Goal: Task Accomplishment & Management: Manage account settings

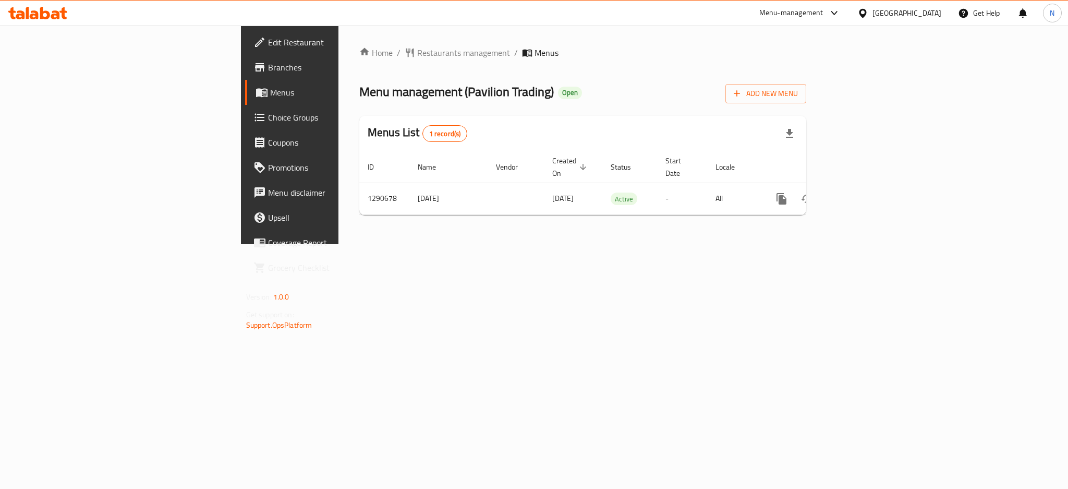
click at [934, 17] on div "Qatar" at bounding box center [906, 12] width 69 height 11
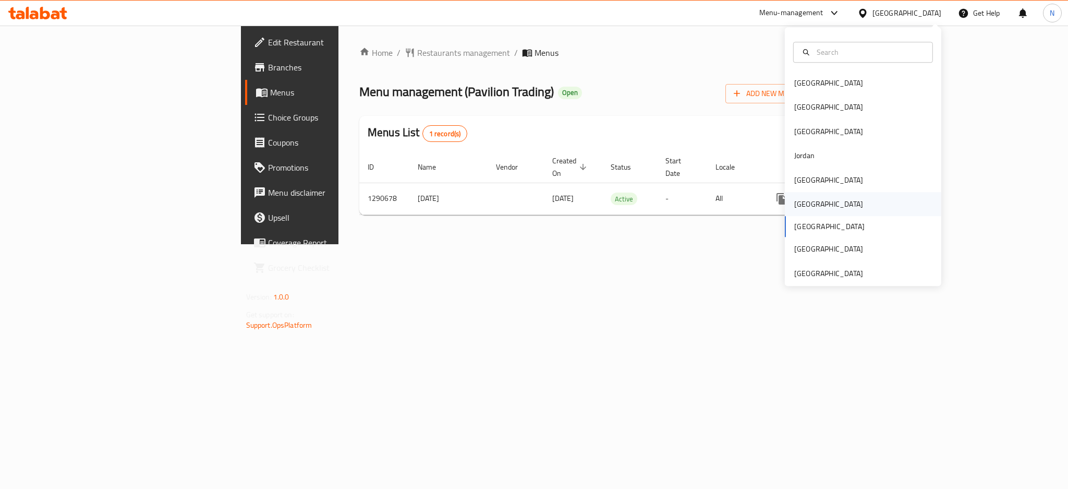
click at [794, 197] on div "Oman" at bounding box center [829, 204] width 86 height 24
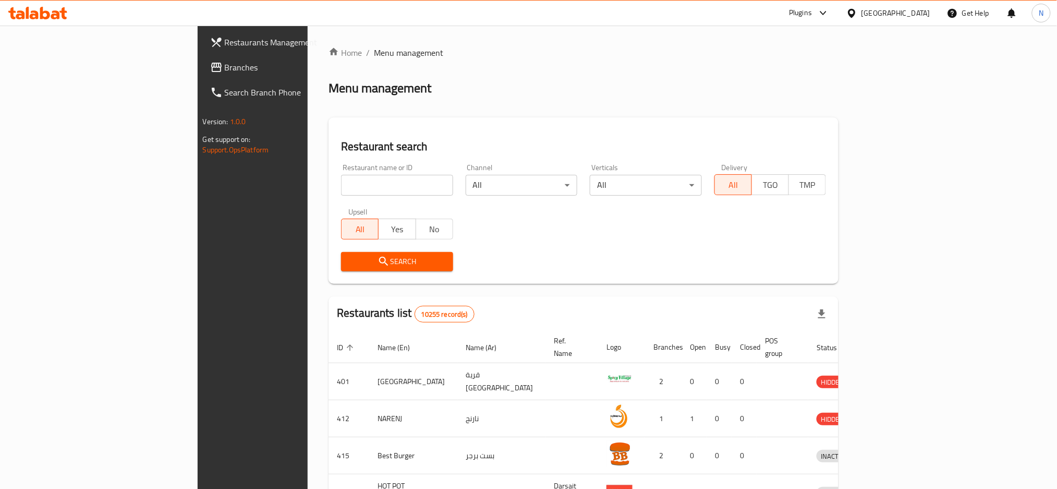
click at [225, 67] on span "Branches" at bounding box center [295, 67] width 141 height 13
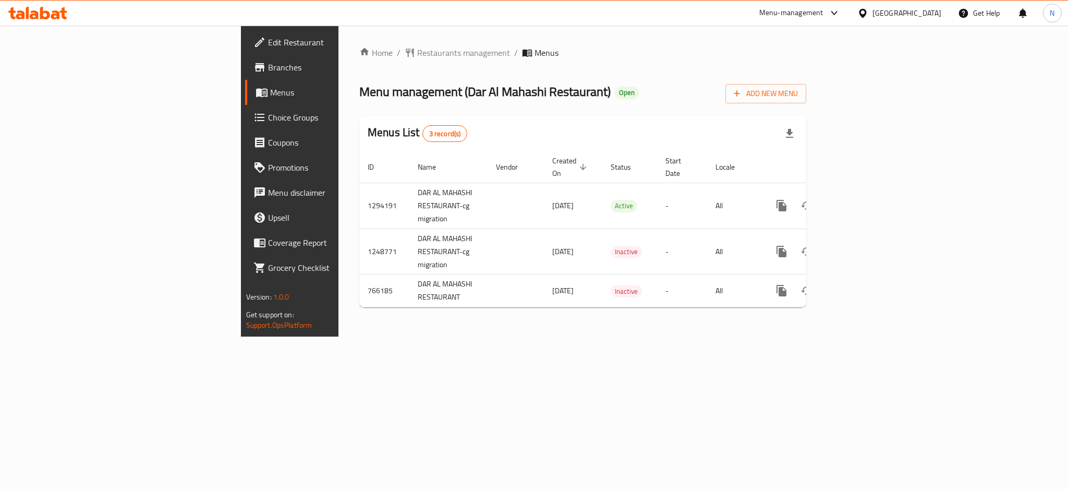
click at [872, 11] on div at bounding box center [864, 12] width 15 height 11
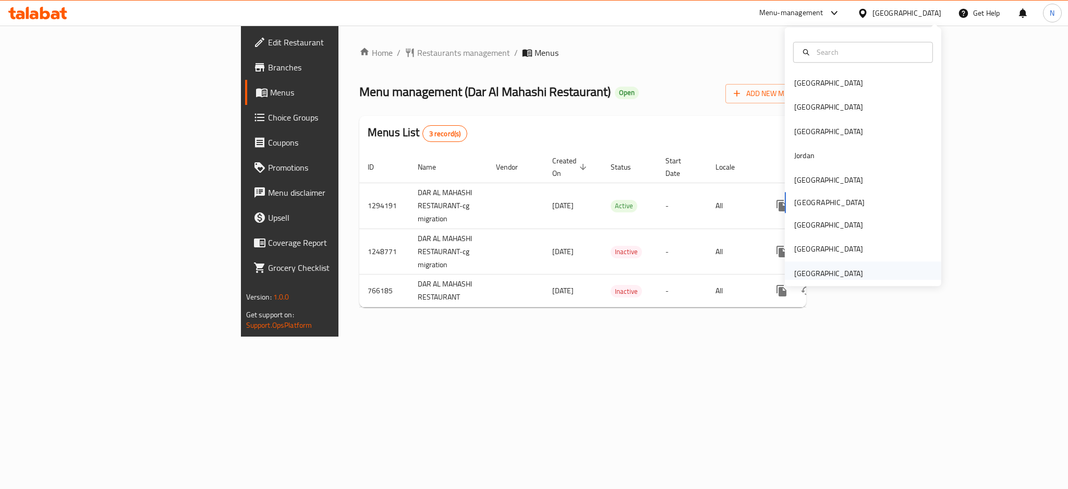
click at [843, 275] on div "United Arab Emirates" at bounding box center [828, 273] width 69 height 11
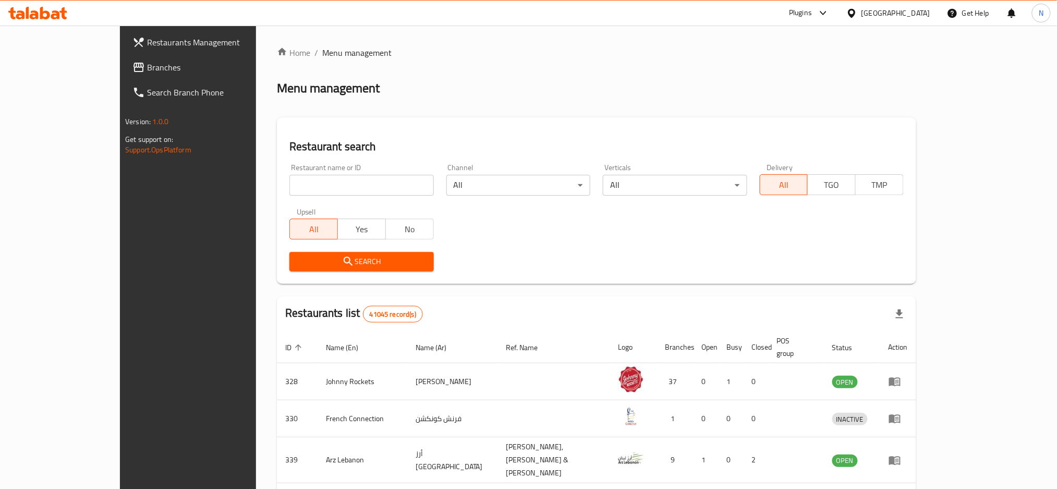
click at [147, 66] on span "Branches" at bounding box center [217, 67] width 141 height 13
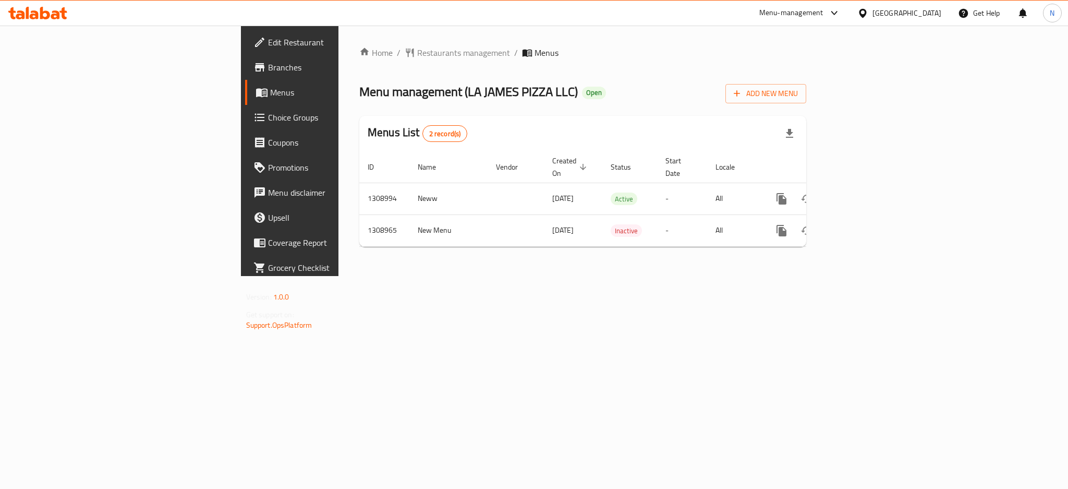
click at [909, 13] on div "United Arab Emirates" at bounding box center [906, 12] width 69 height 11
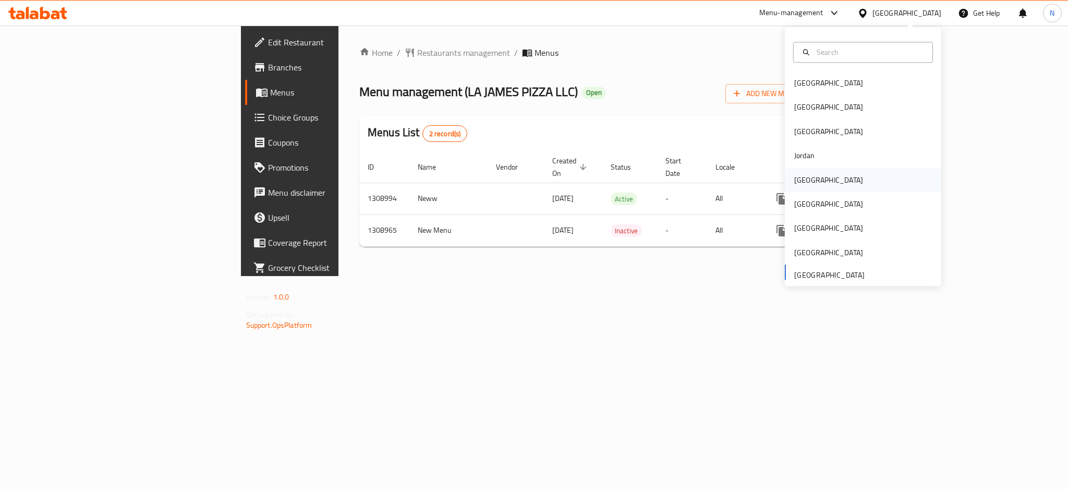
click at [804, 174] on div "[GEOGRAPHIC_DATA]" at bounding box center [828, 179] width 69 height 11
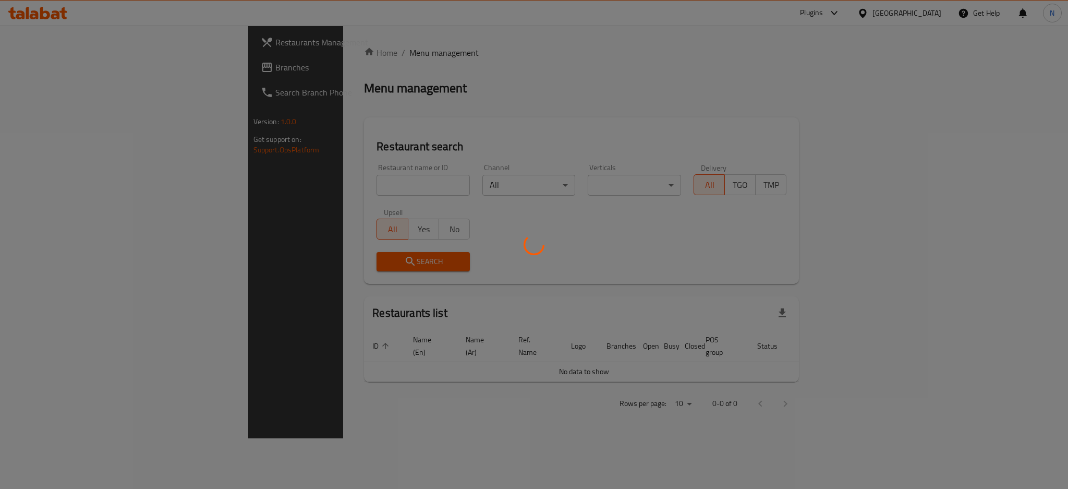
click at [50, 70] on div at bounding box center [534, 244] width 1068 height 489
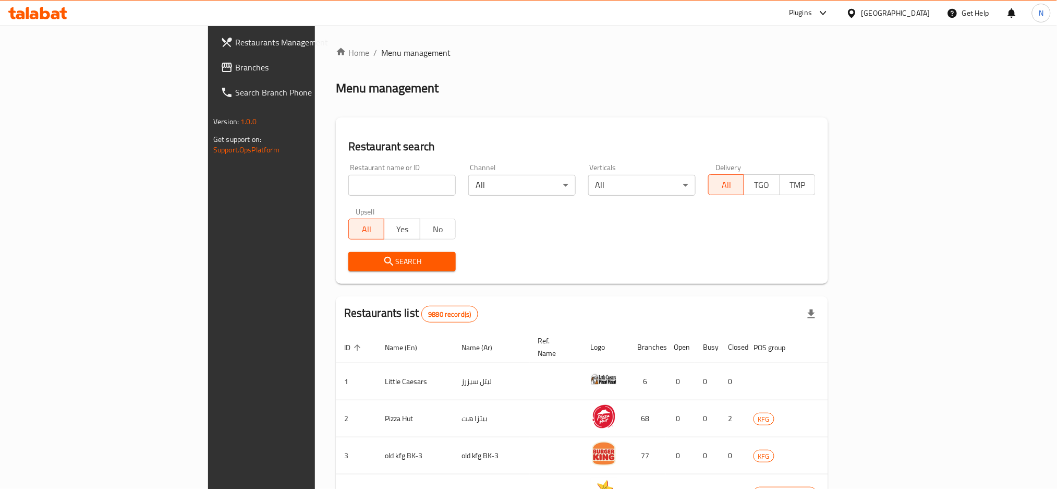
click at [235, 70] on span "Branches" at bounding box center [305, 67] width 141 height 13
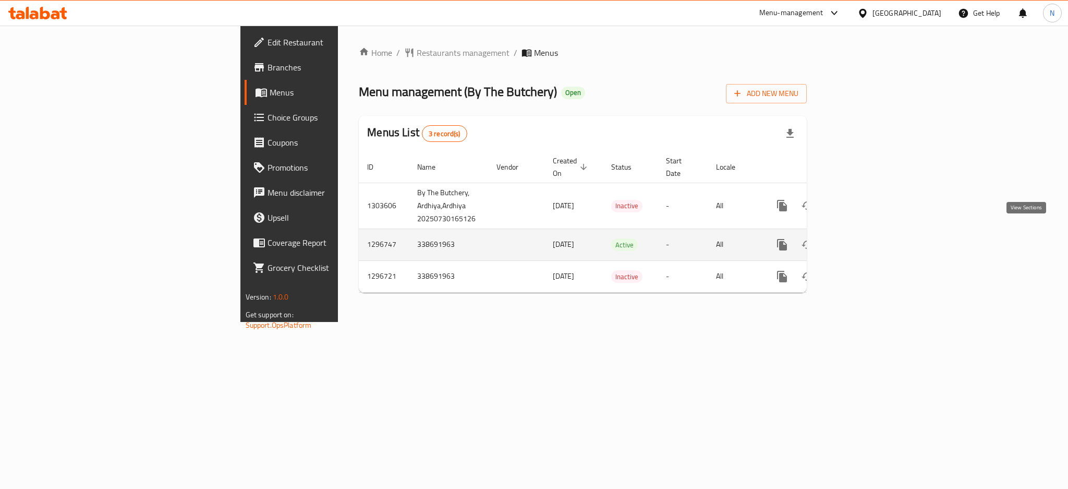
click at [864, 238] on icon "enhanced table" at bounding box center [857, 244] width 13 height 13
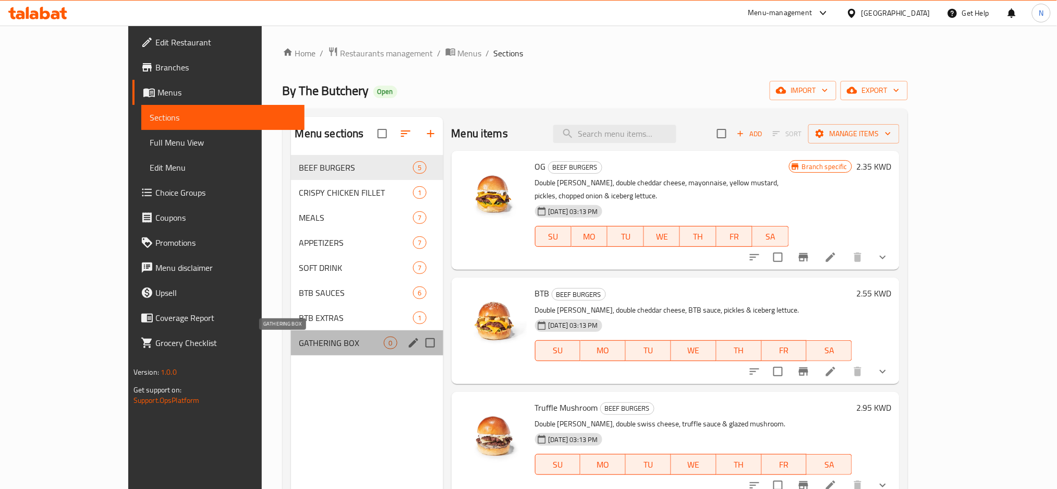
click at [299, 342] on span "GATHERING BOX" at bounding box center [341, 342] width 85 height 13
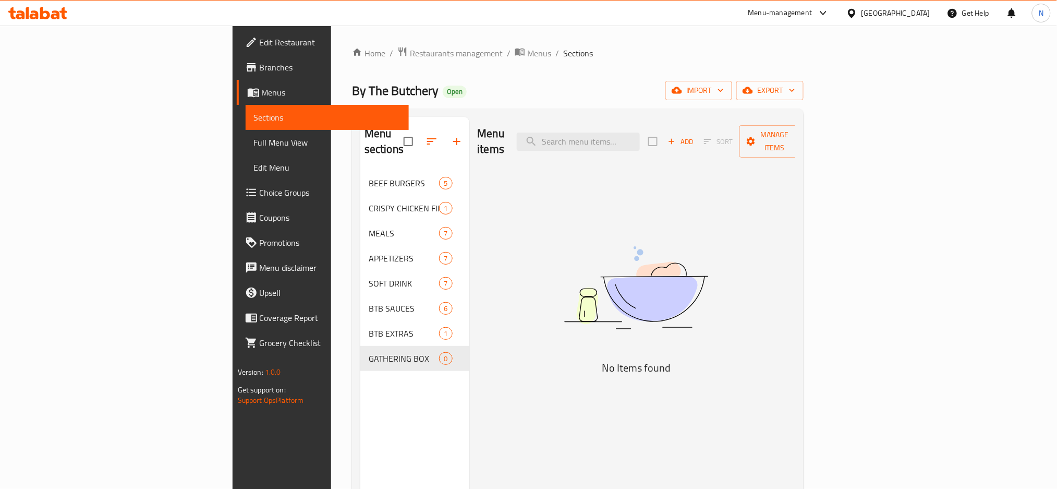
click at [260, 186] on span "Choice Groups" at bounding box center [330, 192] width 141 height 13
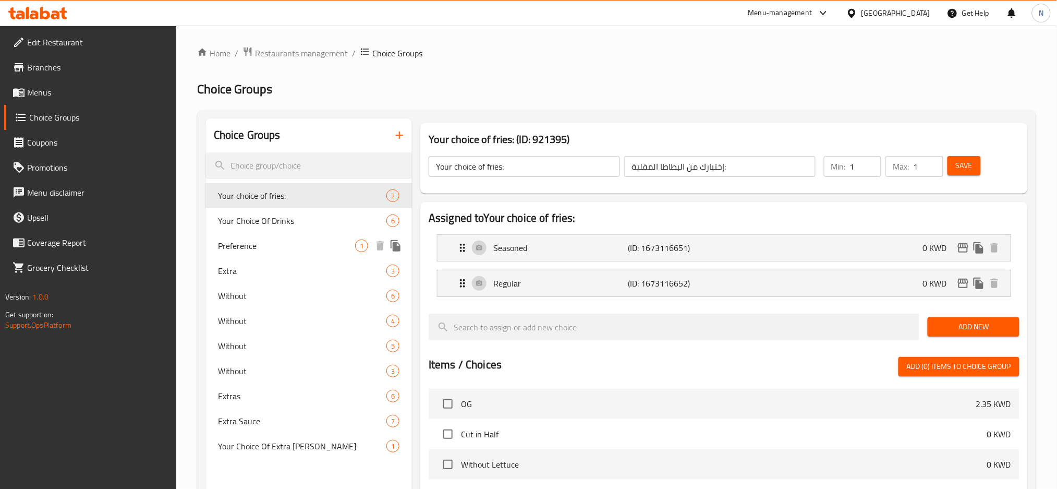
click at [274, 248] on span "Preference" at bounding box center [286, 245] width 137 height 13
type input "Preference"
type input "التفضيل"
type input "0"
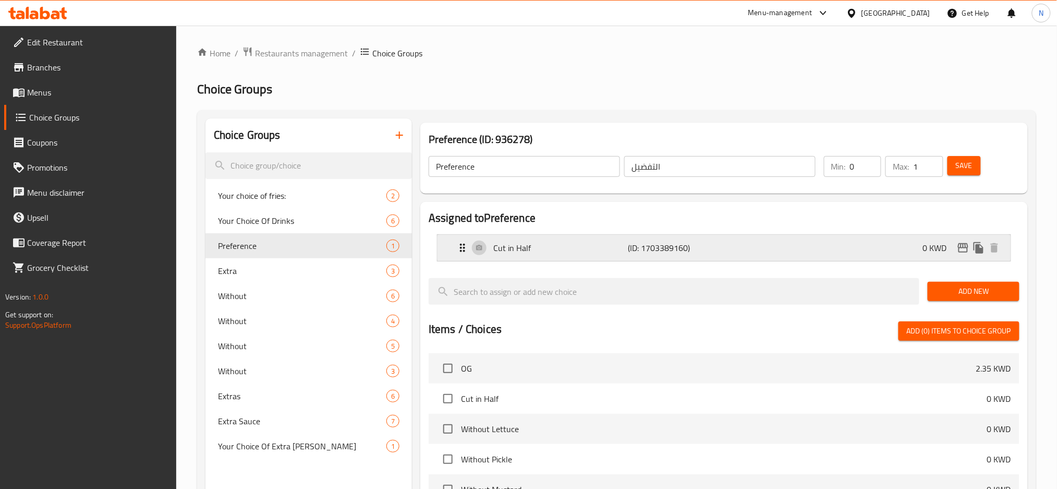
click at [727, 246] on div "Cut in Half (ID: 1703389160) 0 KWD" at bounding box center [727, 248] width 542 height 26
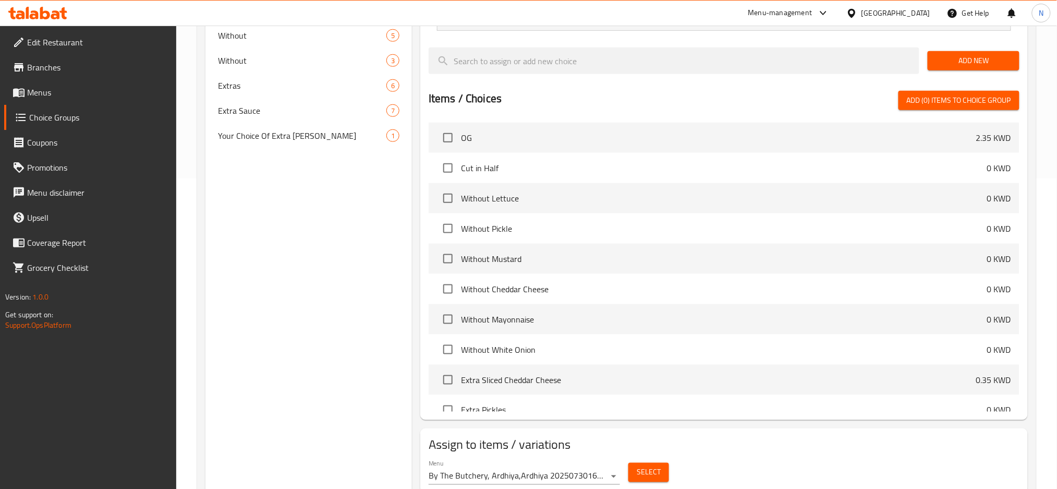
scroll to position [278, 0]
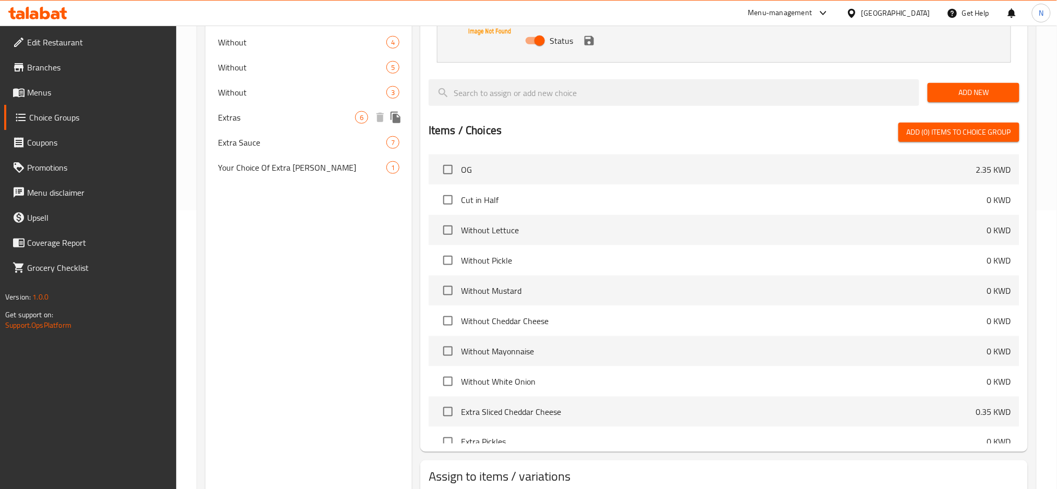
click at [253, 114] on span "Extras" at bounding box center [286, 117] width 137 height 13
type input "Extras"
type input "إضافات"
type input "6"
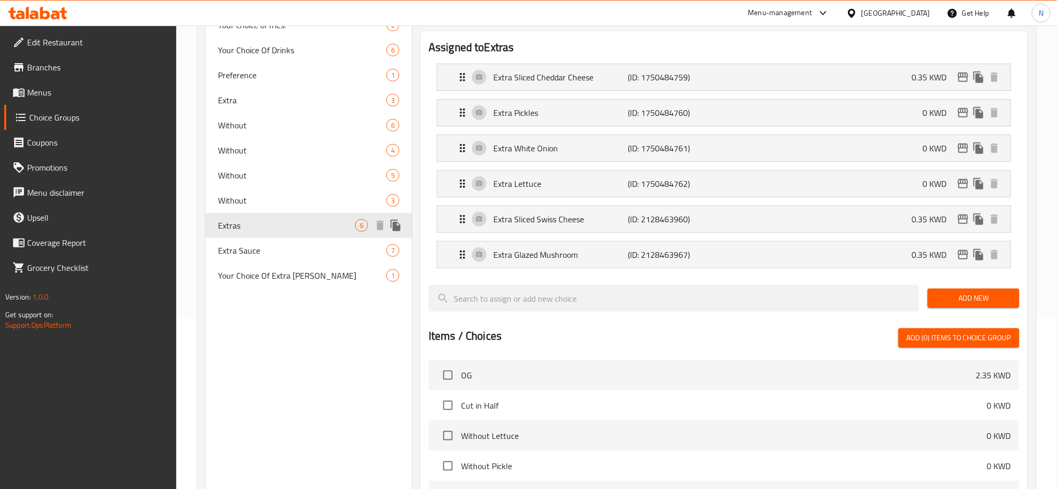
scroll to position [168, 0]
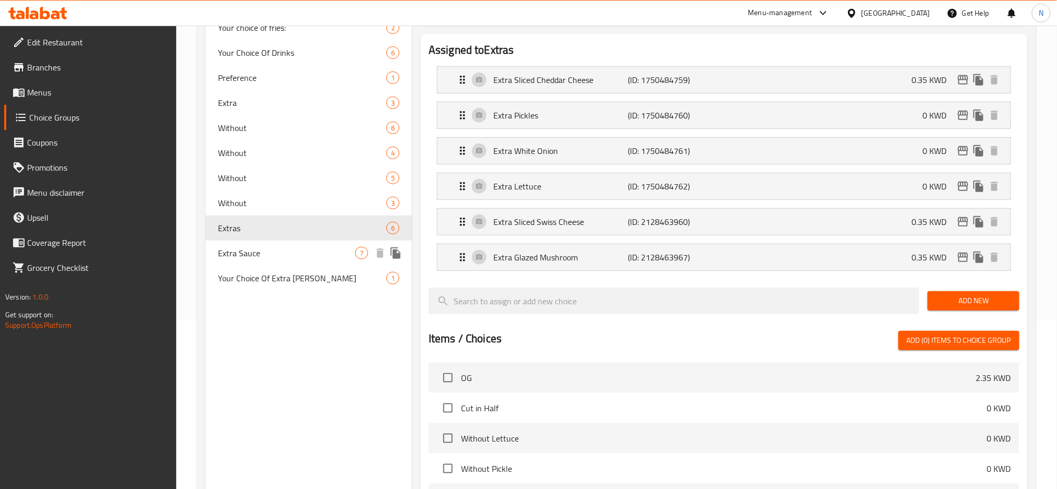
click at [290, 265] on div "Extra Sauce 7" at bounding box center [308, 252] width 206 height 25
type input "Extra Sauce"
type input "إضافات صوص"
type input "7"
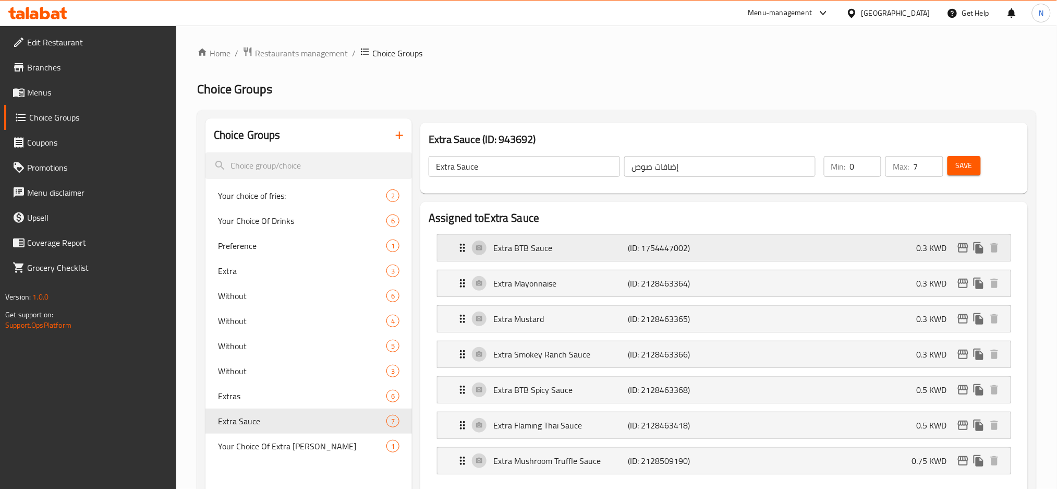
scroll to position [69, 0]
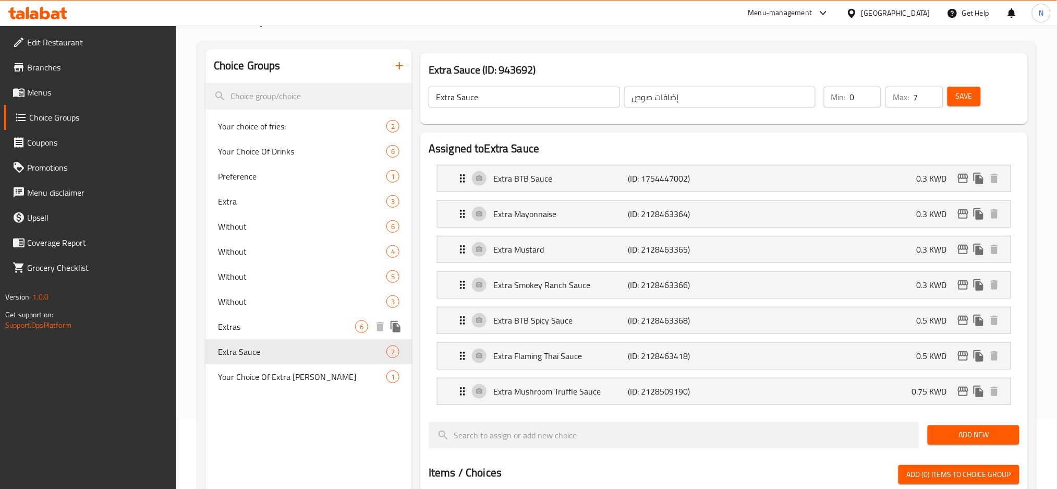
click at [276, 319] on div "Extras 6" at bounding box center [308, 326] width 206 height 25
type input "Extras"
type input "إضافات"
type input "6"
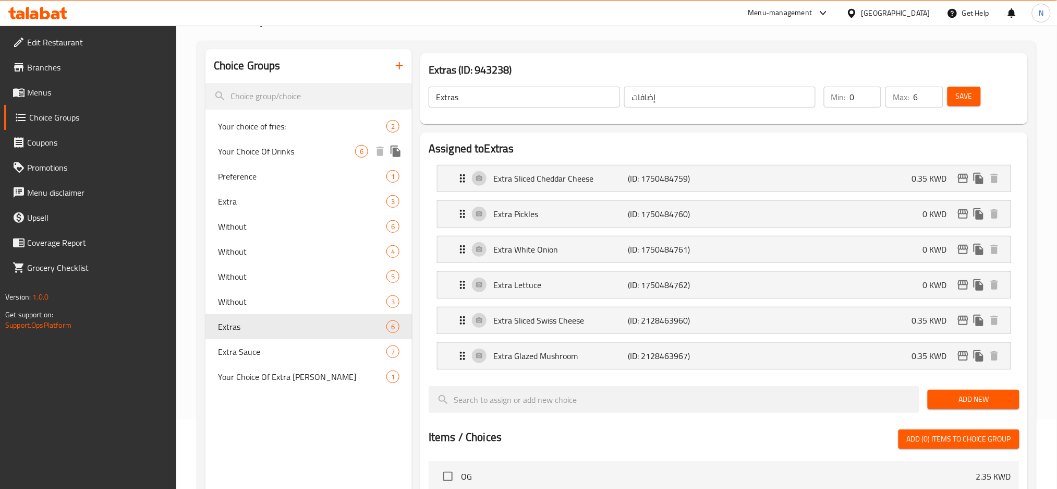
click at [288, 129] on span "Your choice of fries:" at bounding box center [302, 126] width 168 height 13
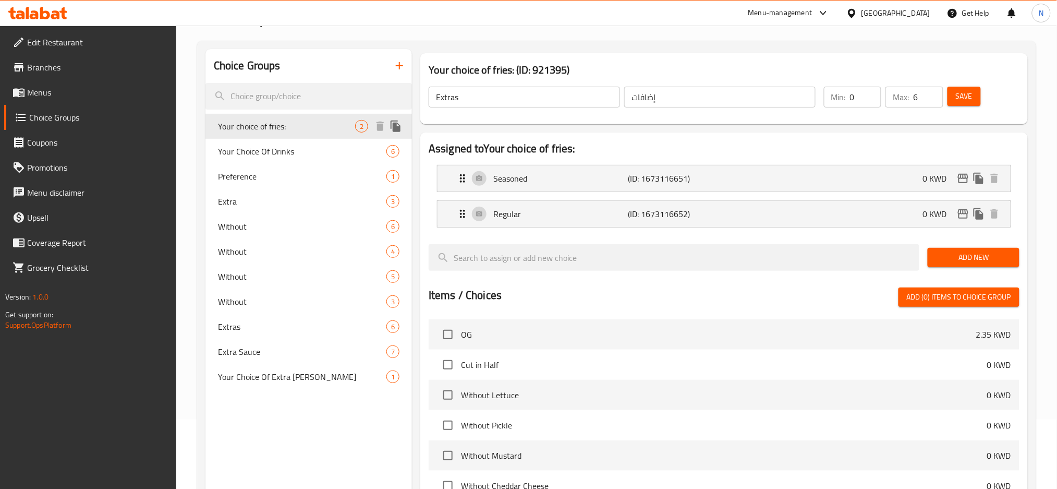
type input "Your choice of fries:"
type input "إختيارك من البطاطا المقلية:"
type input "1"
click at [281, 355] on span "Extra Sauce" at bounding box center [286, 351] width 137 height 13
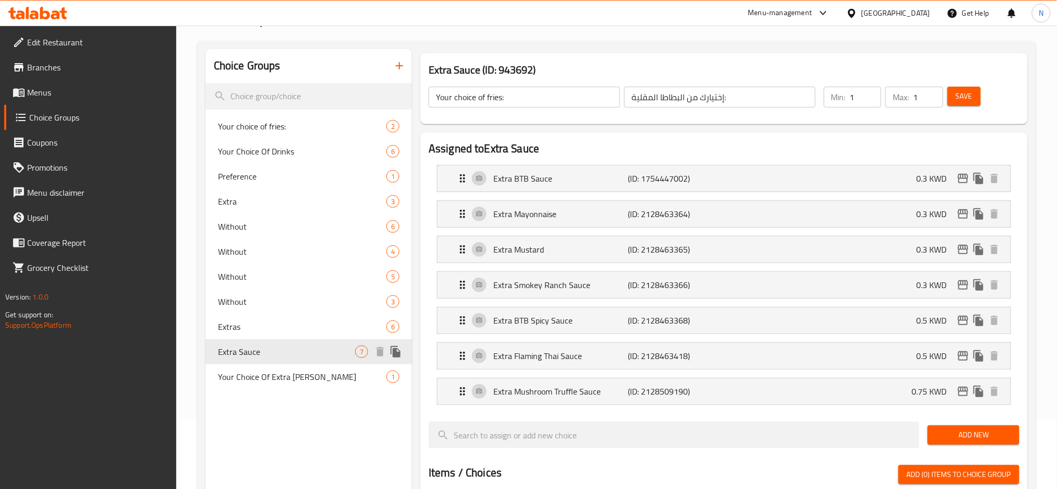
type input "Extra Sauce"
type input "إضافات صوص"
type input "0"
type input "7"
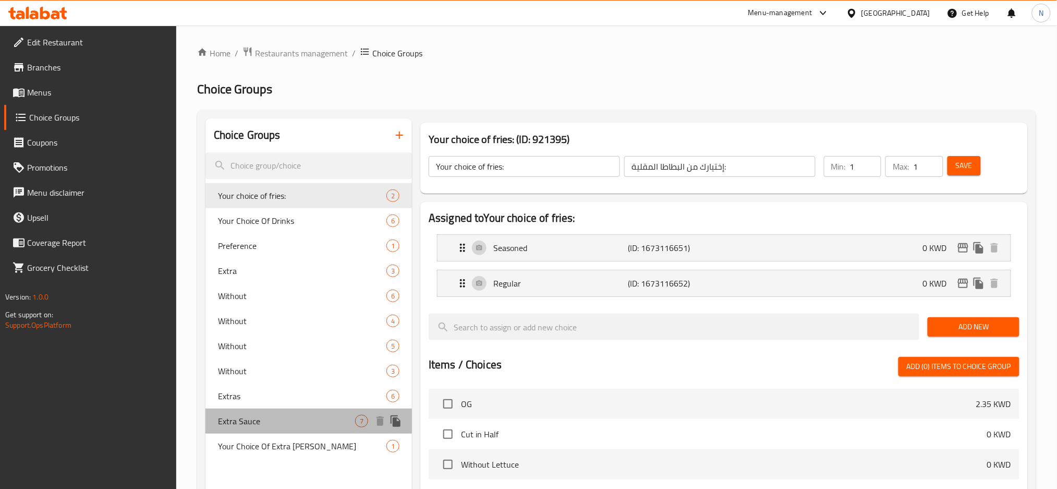
click at [264, 424] on span "Extra Sauce" at bounding box center [286, 421] width 137 height 13
type input "Extra Sauce"
type input "إضافات صوص"
type input "0"
type input "7"
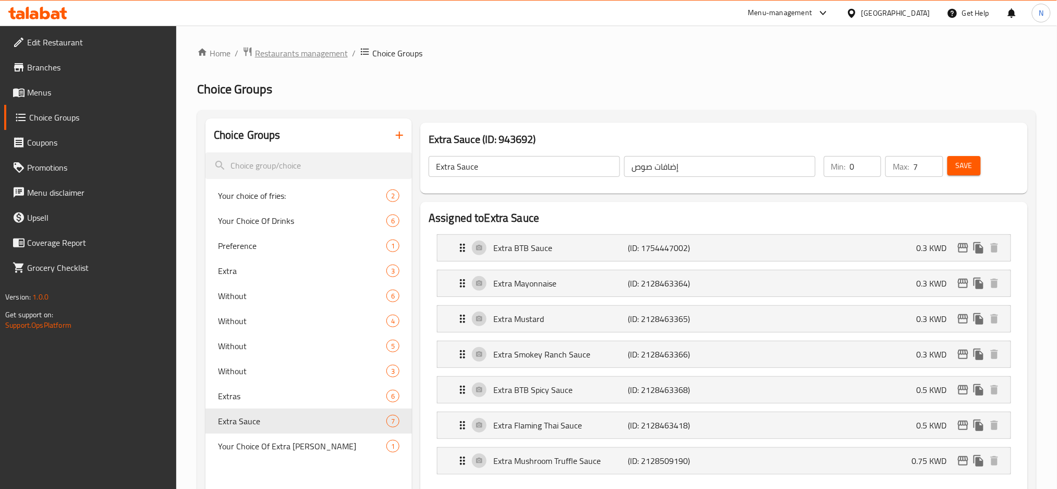
click at [294, 54] on span "Restaurants management" at bounding box center [301, 53] width 93 height 13
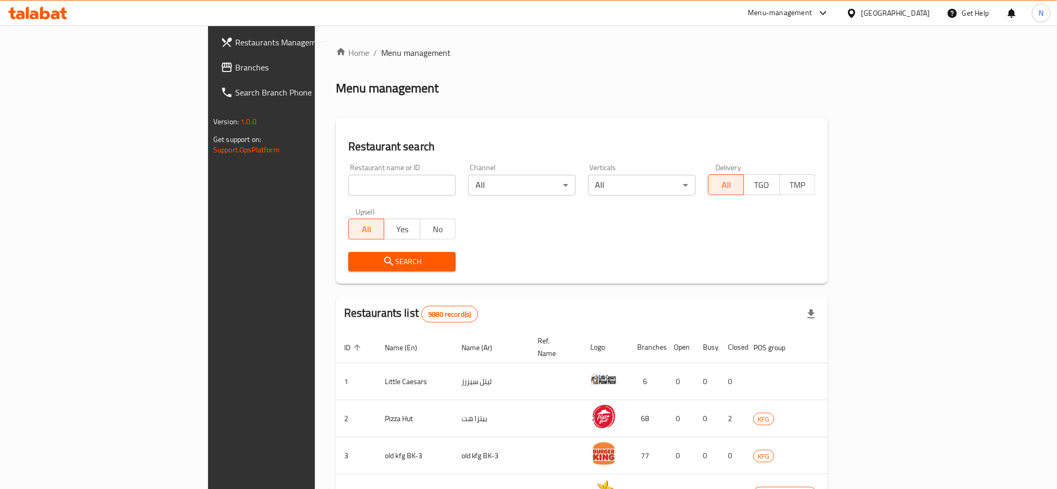
click at [235, 71] on span "Branches" at bounding box center [305, 67] width 141 height 13
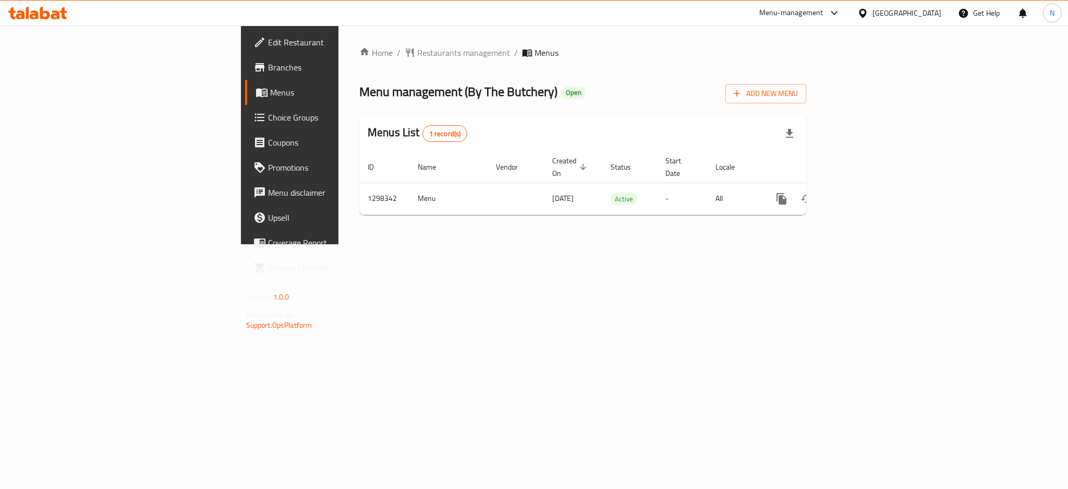
click at [268, 116] on span "Choice Groups" at bounding box center [339, 117] width 143 height 13
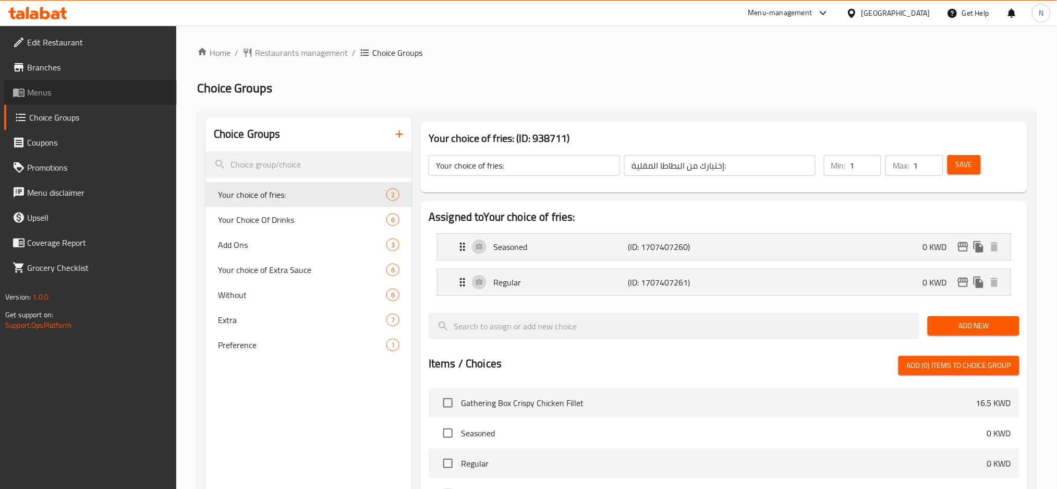
click at [29, 82] on link "Menus" at bounding box center [90, 92] width 173 height 25
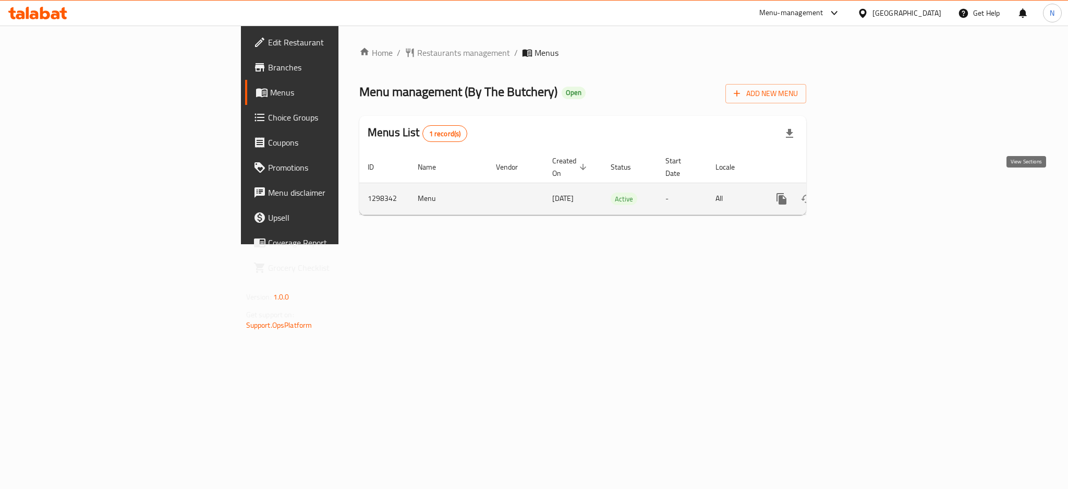
click at [863, 192] on icon "enhanced table" at bounding box center [857, 198] width 13 height 13
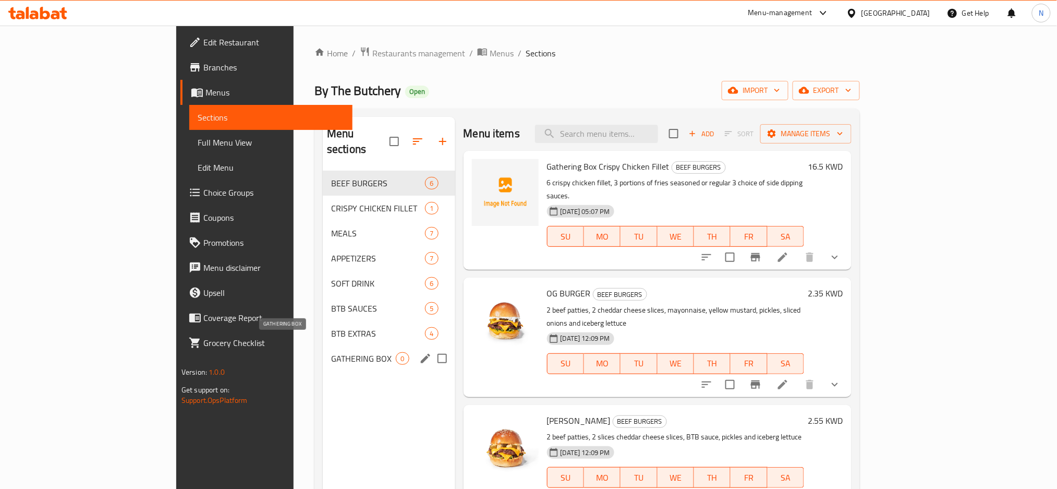
click at [331, 352] on span "GATHERING BOX" at bounding box center [363, 358] width 65 height 13
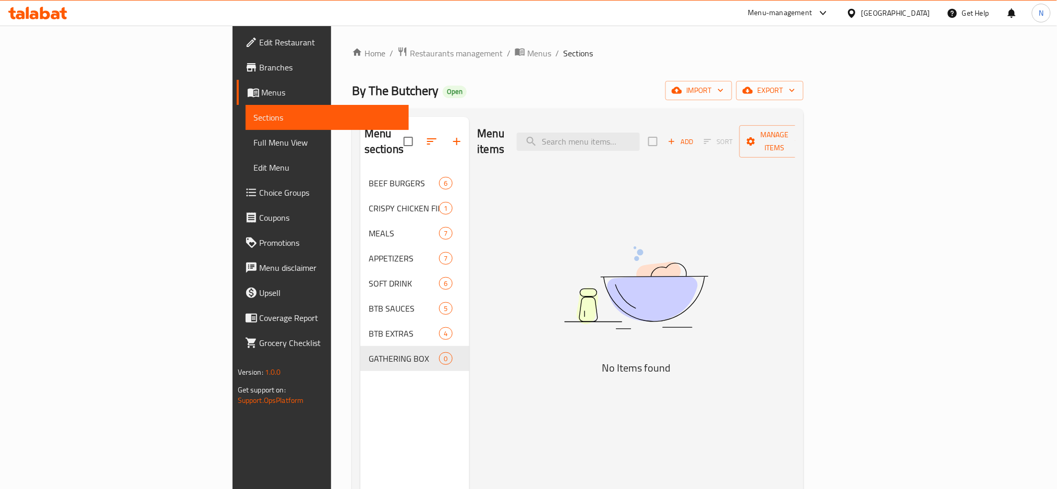
click at [260, 189] on span "Choice Groups" at bounding box center [330, 192] width 141 height 13
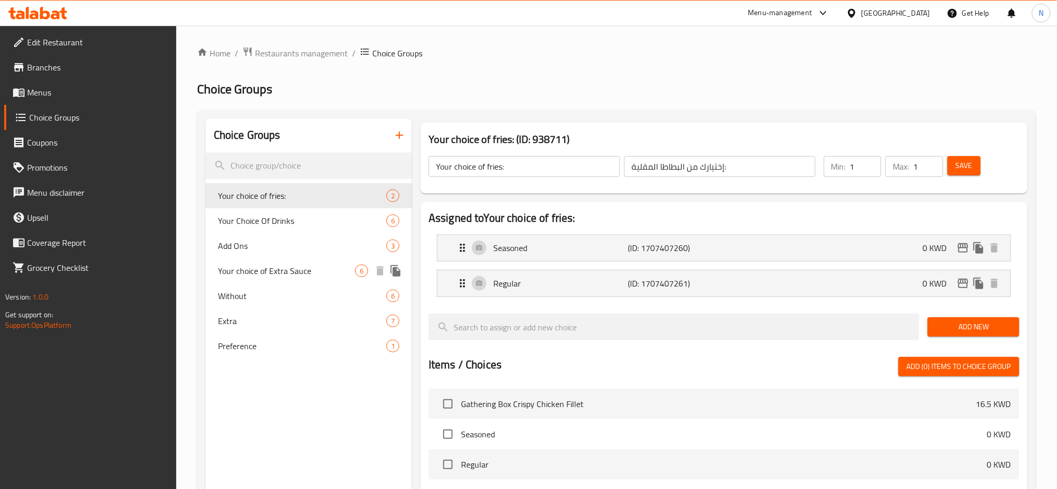
click at [269, 272] on span "Your choice of Extra Sauce" at bounding box center [286, 270] width 137 height 13
type input "Your choice of Extra Sauce"
type input "اختيارك من صلصة إضافية"
type input "0"
type input "6"
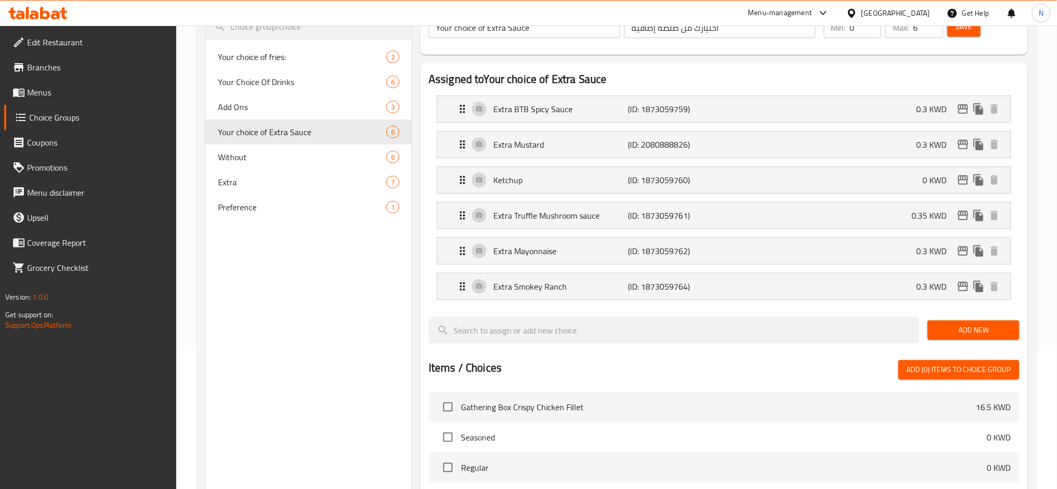
scroll to position [69, 0]
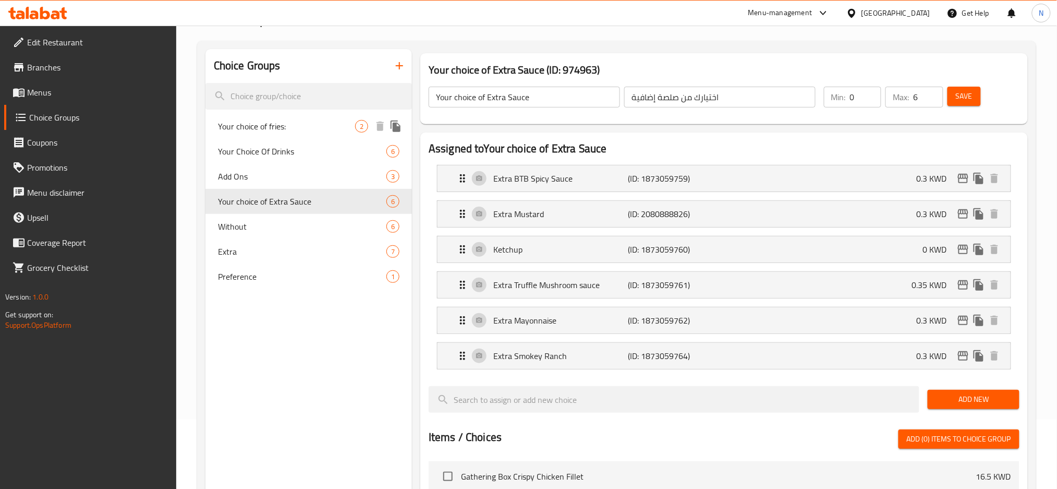
click at [286, 133] on div "Your choice of fries: 2" at bounding box center [308, 126] width 206 height 25
type input "Your choice of fries:"
type input "إختيارك من البطاطا المقلية:"
type input "1"
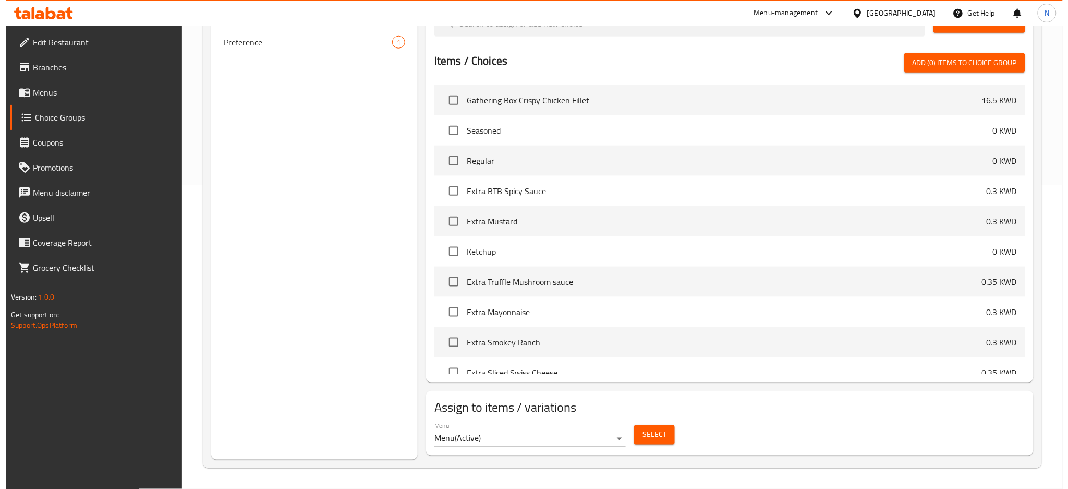
scroll to position [0, 0]
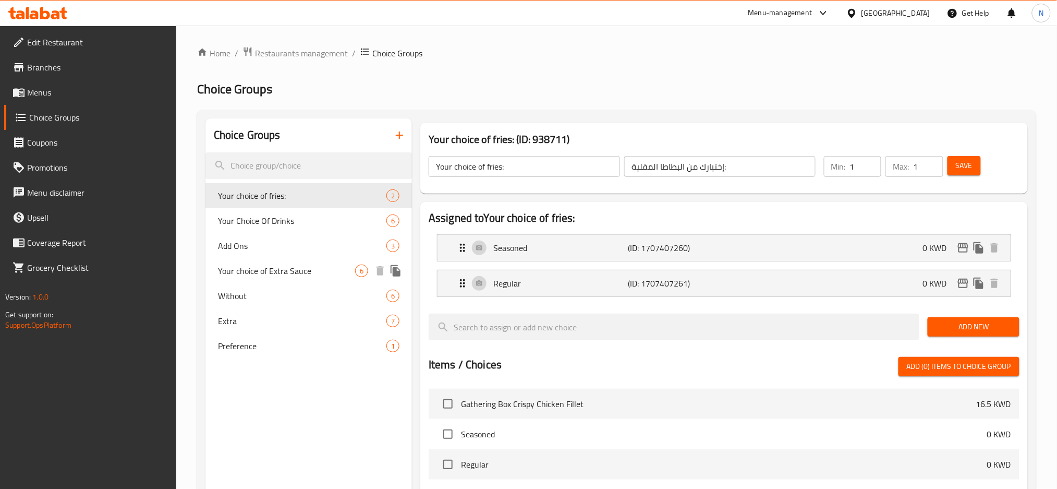
click at [294, 276] on span "Your choice of Extra Sauce" at bounding box center [286, 270] width 137 height 13
type input "Your choice of Extra Sauce"
type input "اختيارك من صلصة إضافية"
type input "0"
type input "6"
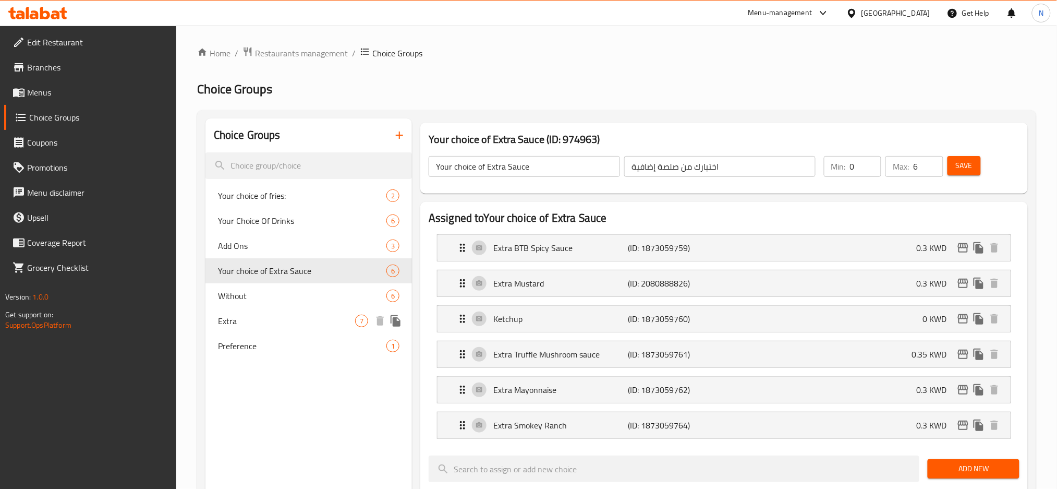
click at [274, 327] on div "Extra 7" at bounding box center [308, 320] width 206 height 25
type input "Extra"
type input "إضافات"
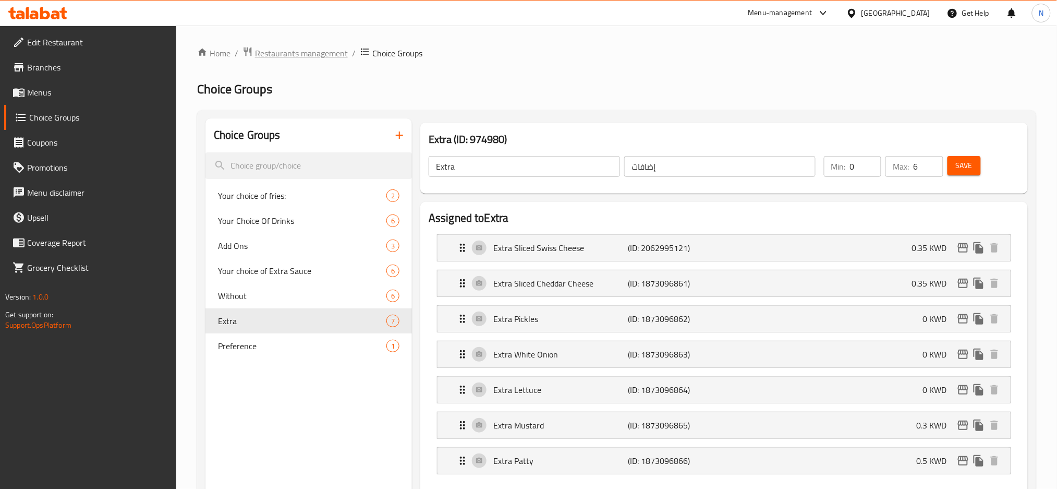
click at [327, 53] on span "Restaurants management" at bounding box center [301, 53] width 93 height 13
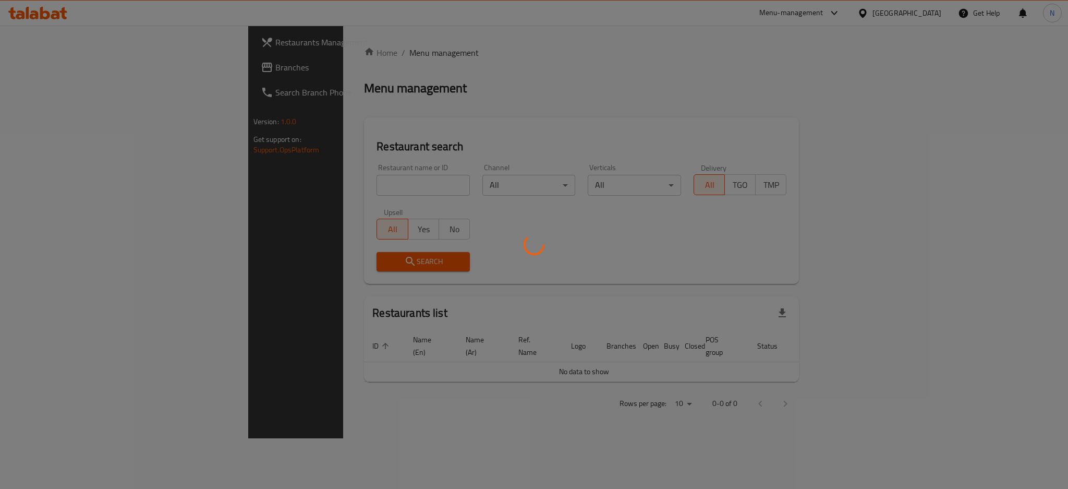
click at [39, 69] on div at bounding box center [534, 244] width 1068 height 489
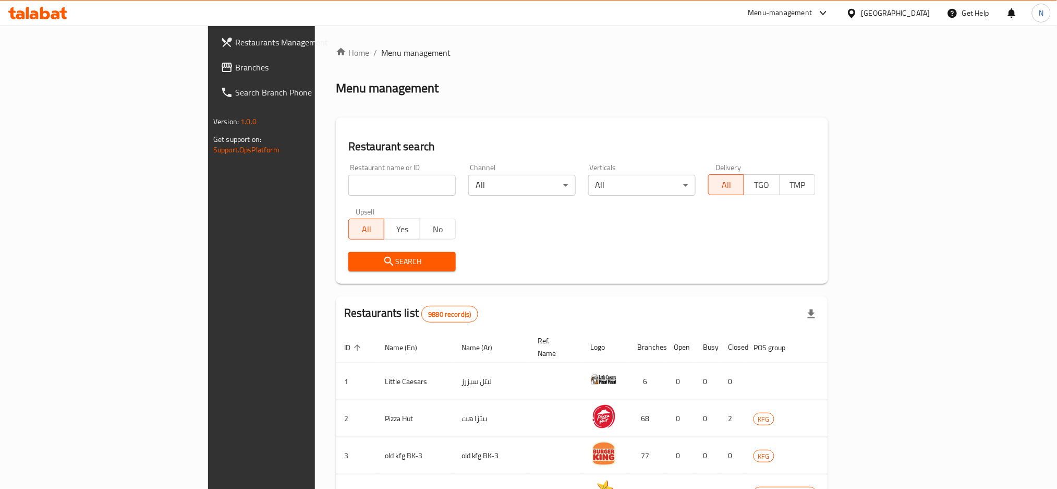
click at [235, 69] on span "Branches" at bounding box center [305, 67] width 141 height 13
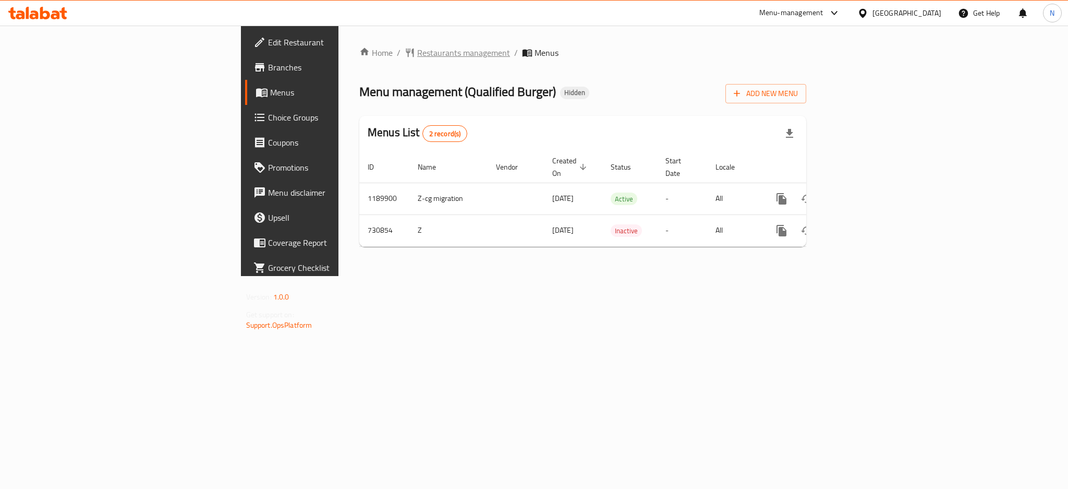
click at [417, 47] on span "Restaurants management" at bounding box center [463, 52] width 93 height 13
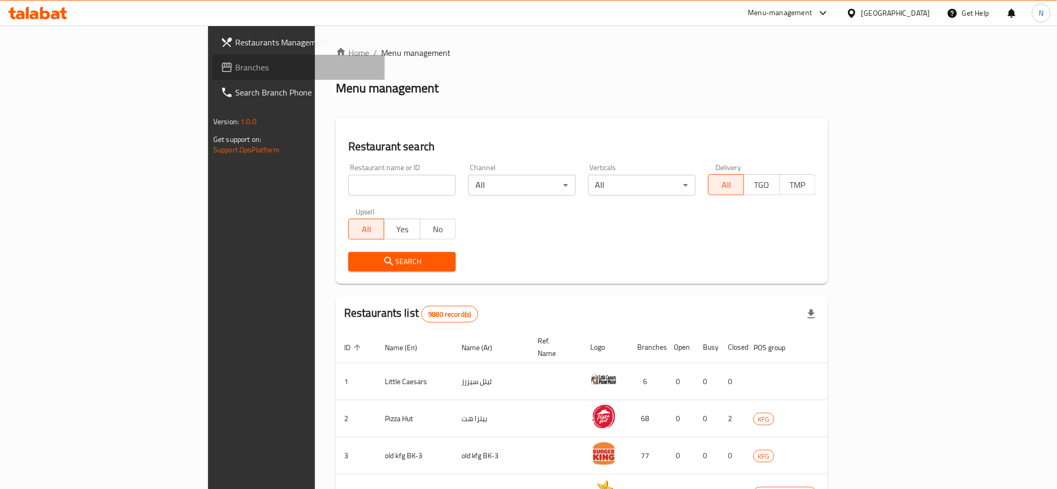
click at [235, 71] on span "Branches" at bounding box center [305, 67] width 141 height 13
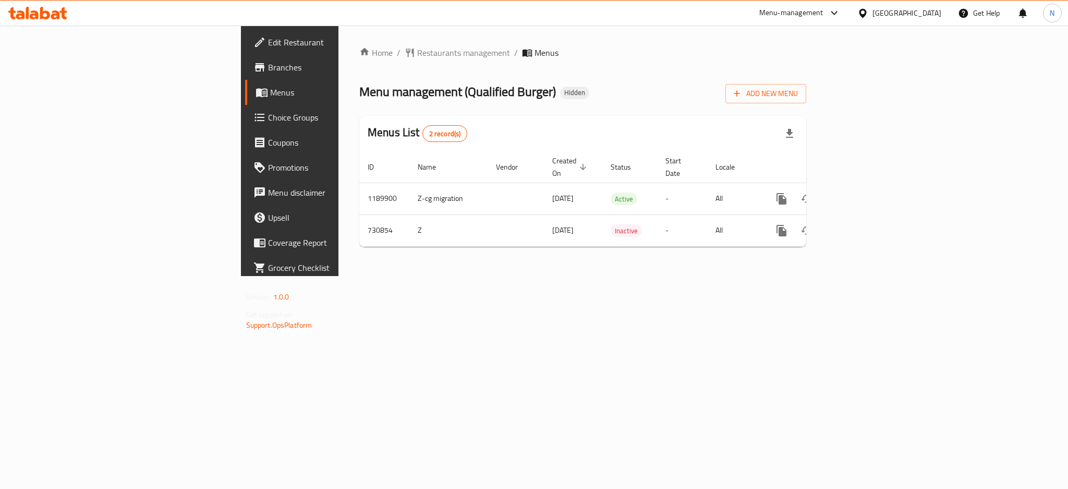
click at [937, 13] on div "[GEOGRAPHIC_DATA]" at bounding box center [906, 12] width 69 height 11
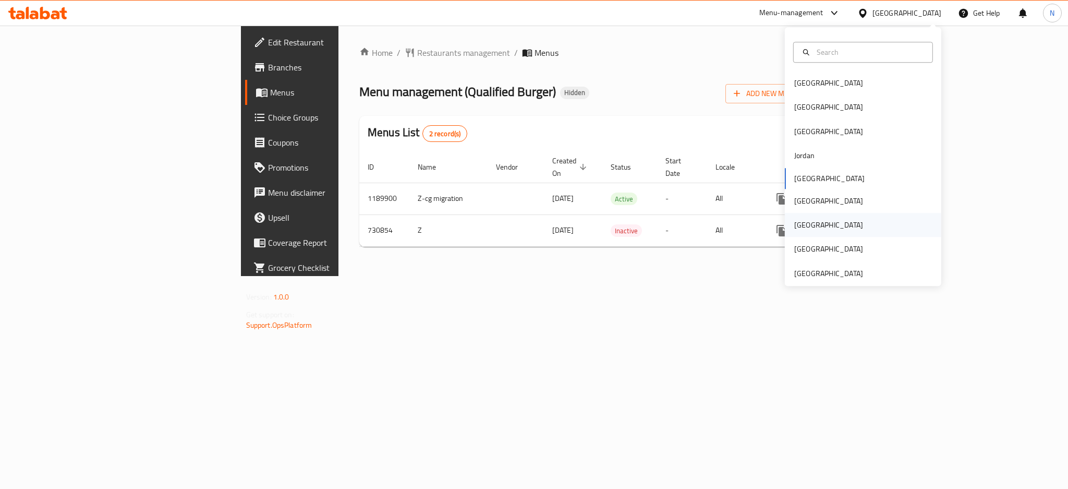
click at [794, 228] on div "[GEOGRAPHIC_DATA]" at bounding box center [828, 224] width 69 height 11
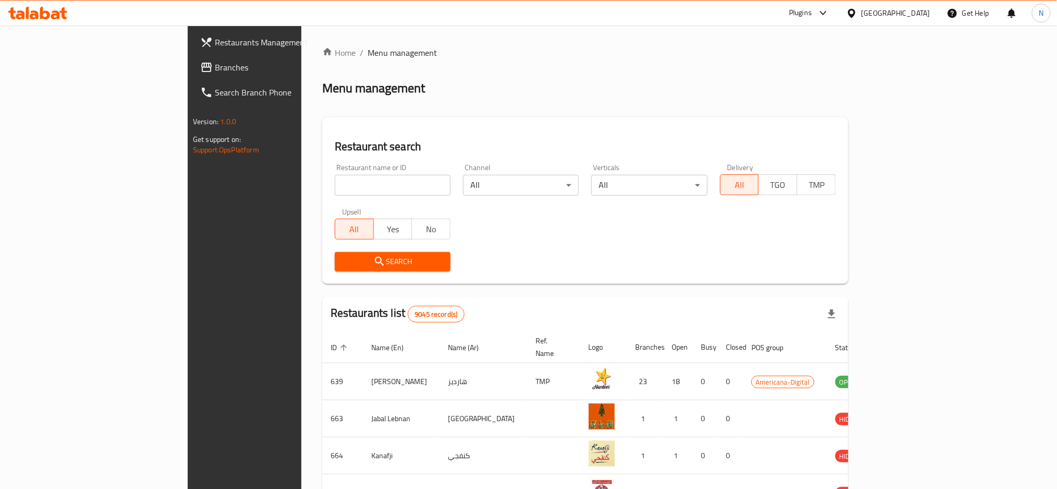
click at [40, 70] on div at bounding box center [528, 244] width 1057 height 489
click at [192, 58] on link "Branches" at bounding box center [278, 67] width 173 height 25
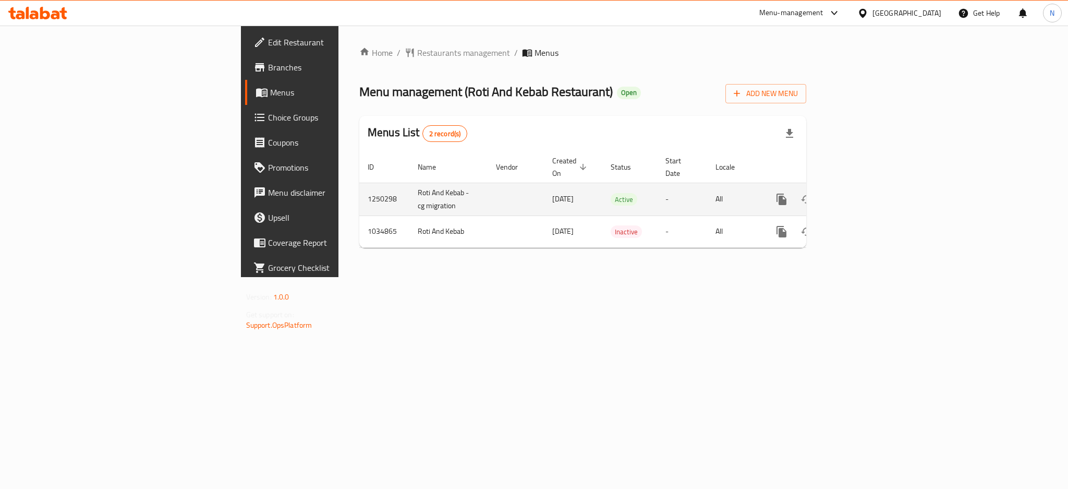
click at [863, 193] on icon "enhanced table" at bounding box center [857, 199] width 13 height 13
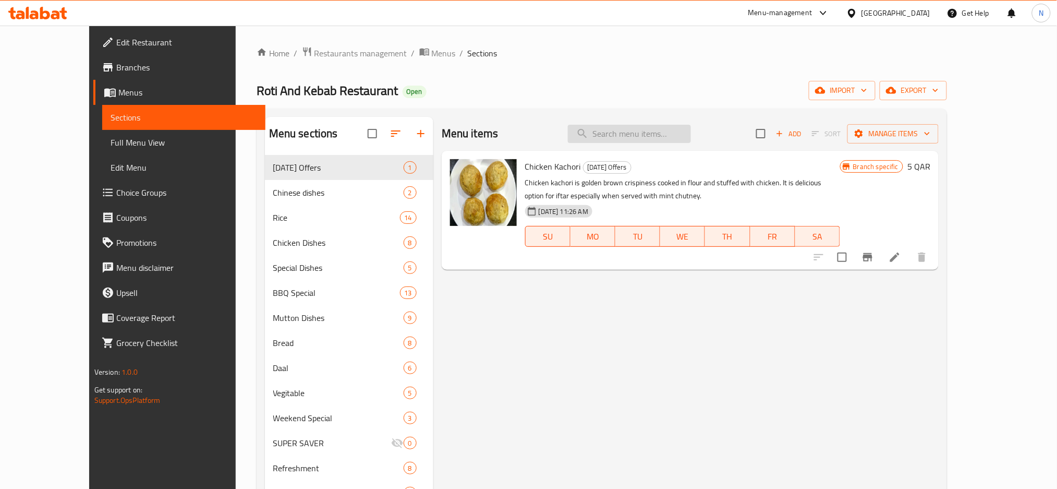
click at [662, 132] on input "search" at bounding box center [629, 134] width 123 height 18
paste input "Chicken Pulao"
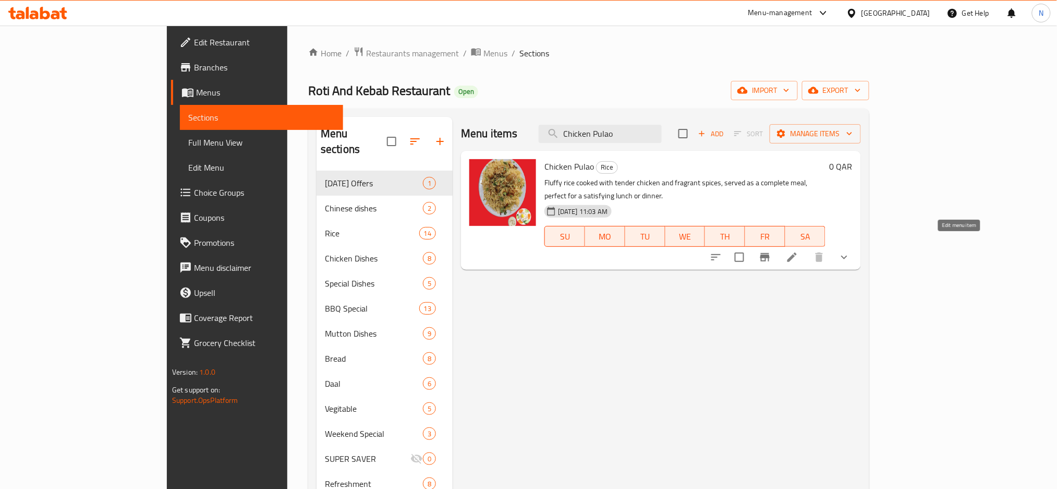
type input "Chicken Pulao"
click at [798, 251] on icon at bounding box center [792, 257] width 13 height 13
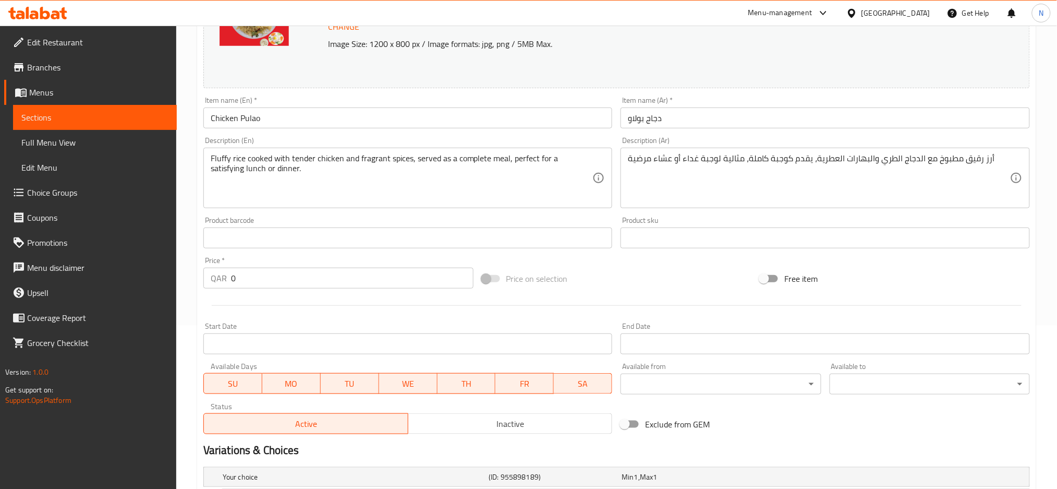
scroll to position [287, 0]
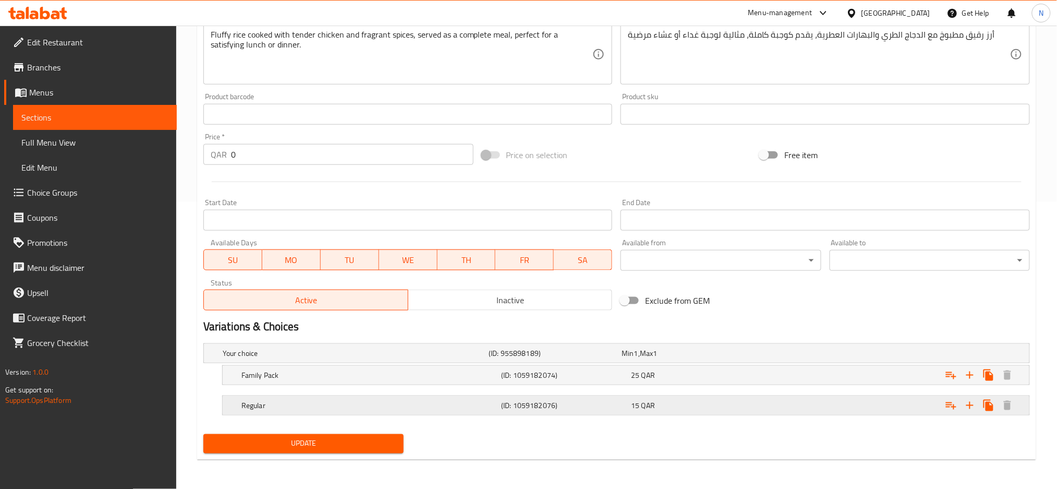
click at [484, 358] on h5 "Regular" at bounding box center [354, 353] width 262 height 10
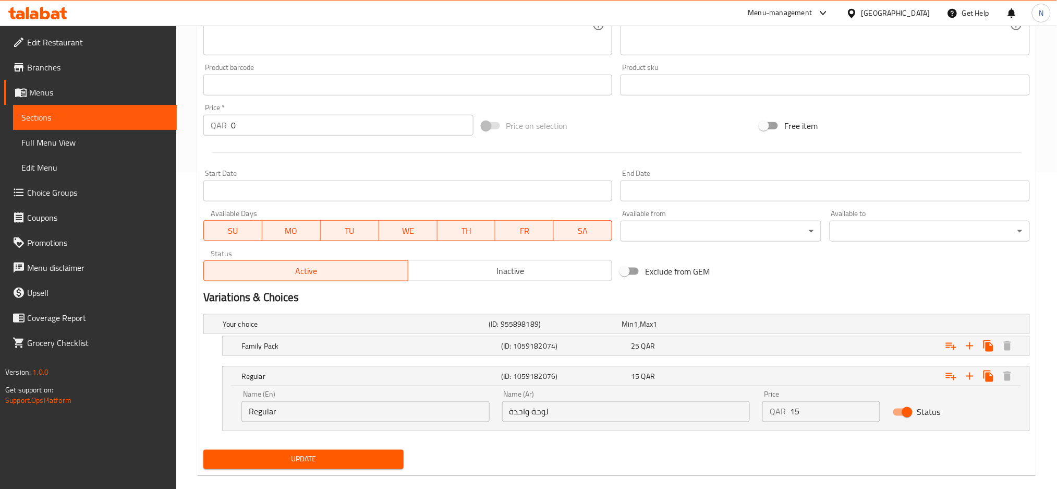
scroll to position [332, 0]
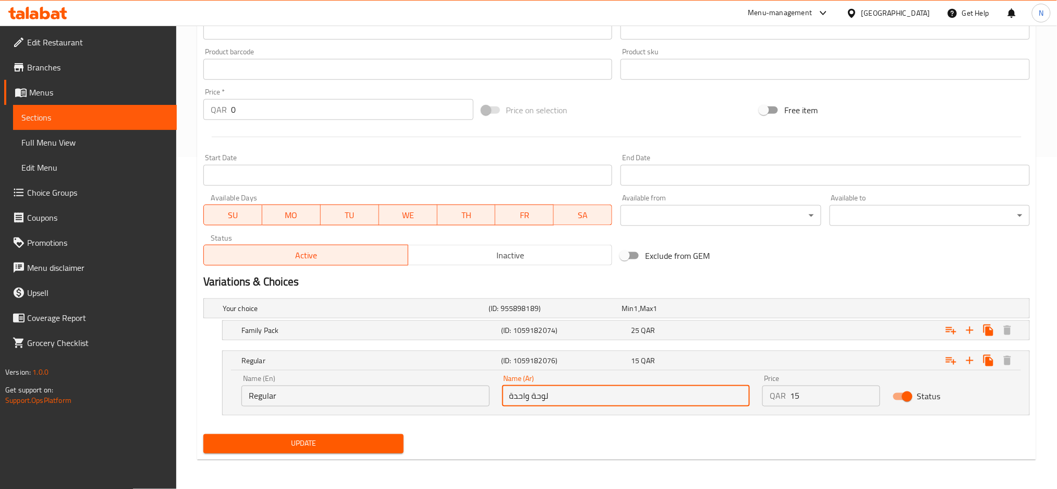
click at [524, 398] on input "لوحة واحدة" at bounding box center [626, 395] width 248 height 21
type input "عادى"
click at [455, 398] on input "Regular" at bounding box center [365, 395] width 248 height 21
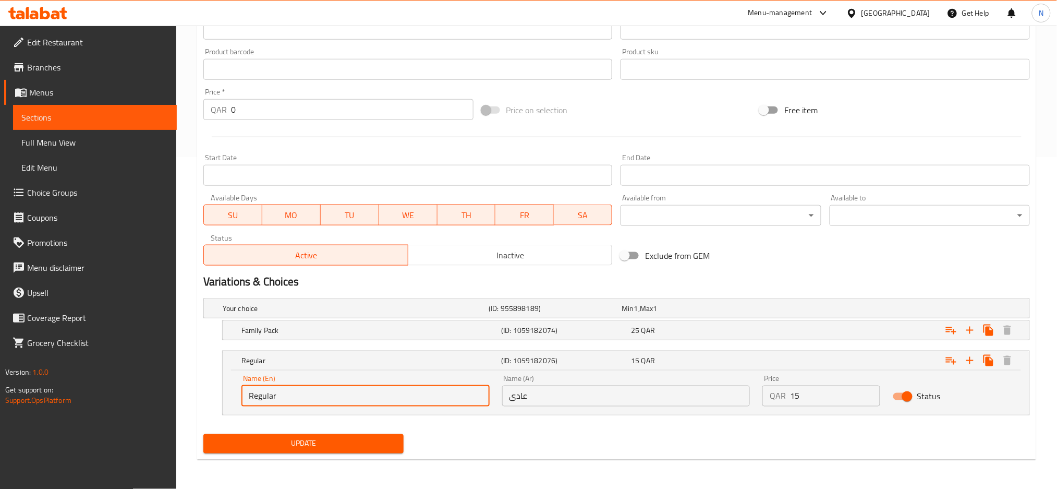
click at [455, 398] on input "Regular" at bounding box center [365, 395] width 248 height 21
click at [345, 443] on span "Update" at bounding box center [304, 443] width 184 height 13
click at [939, 5] on div "Get Help" at bounding box center [968, 13] width 59 height 25
click at [928, 9] on div "Qatar" at bounding box center [895, 12] width 69 height 11
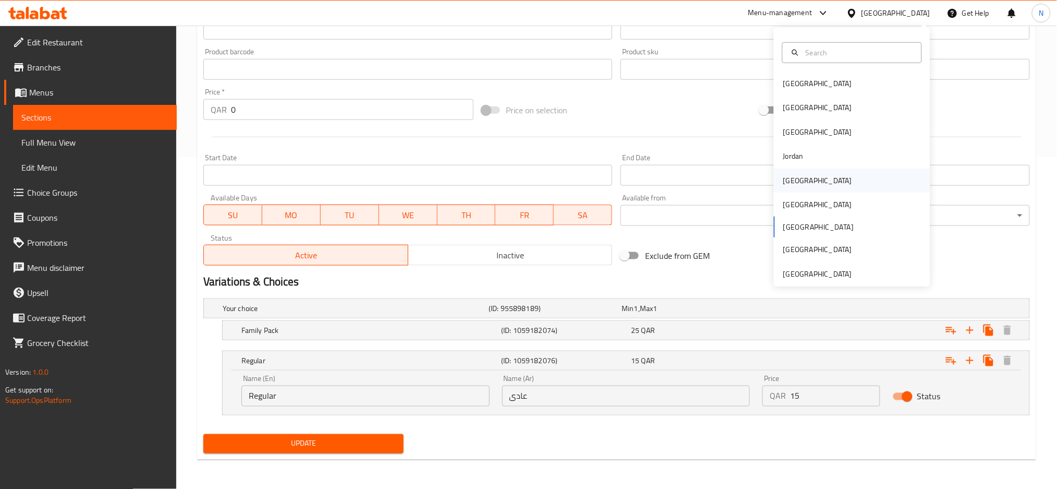
click at [797, 183] on div "[GEOGRAPHIC_DATA]" at bounding box center [818, 180] width 86 height 24
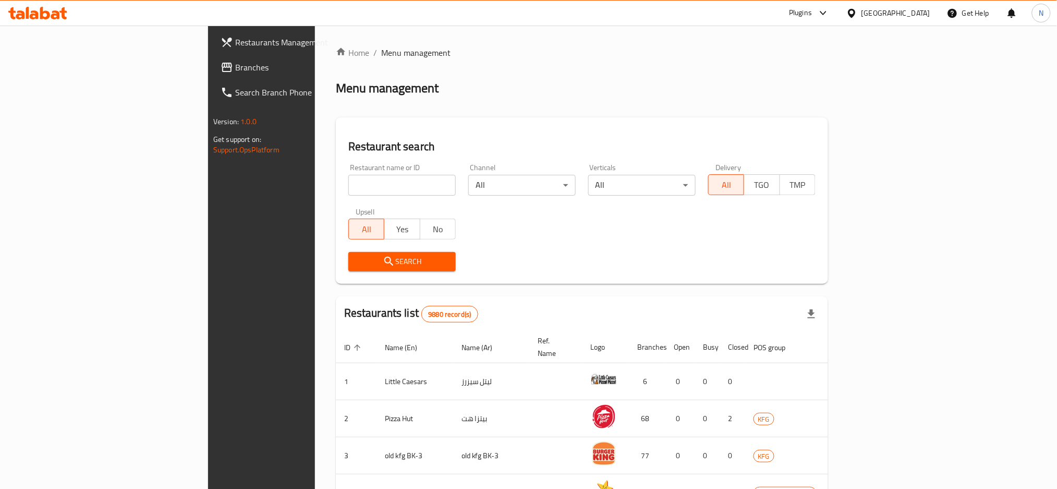
click at [212, 74] on link "Branches" at bounding box center [298, 67] width 173 height 25
